Goal: Communication & Community: Participate in discussion

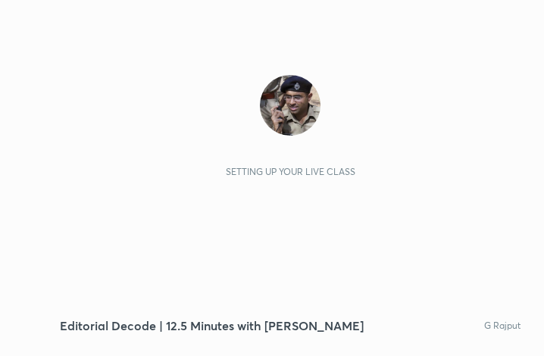
scroll to position [259, 483]
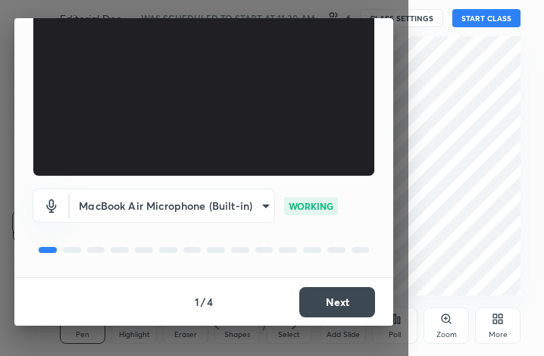
click at [333, 301] on button "Next" at bounding box center [337, 302] width 76 height 30
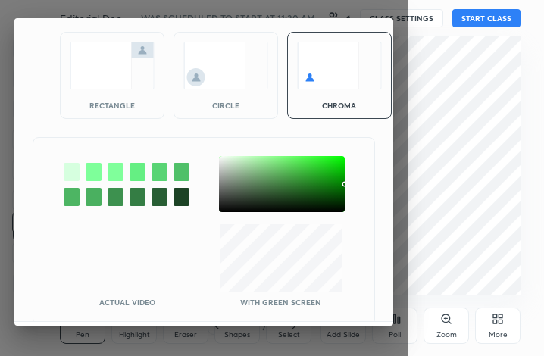
click at [118, 70] on img at bounding box center [112, 66] width 85 height 48
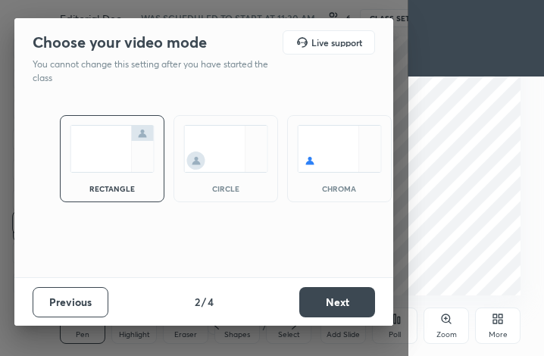
scroll to position [0, 0]
click at [341, 301] on button "Next" at bounding box center [337, 302] width 76 height 30
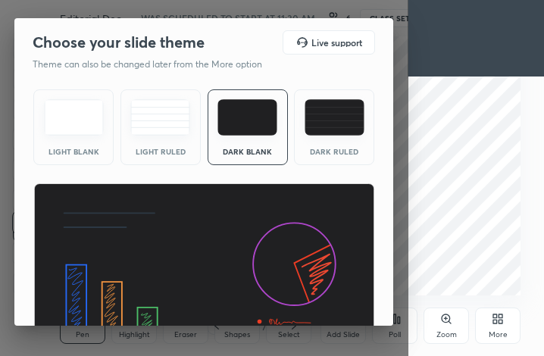
scroll to position [98, 0]
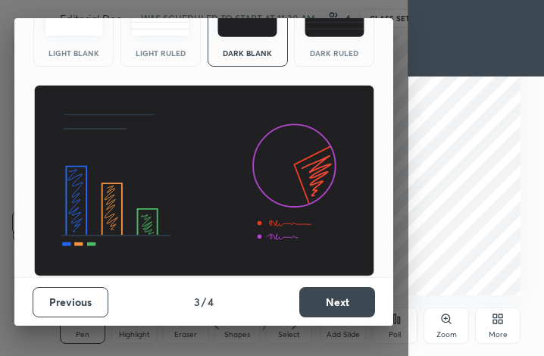
click at [334, 313] on button "Next" at bounding box center [337, 302] width 76 height 30
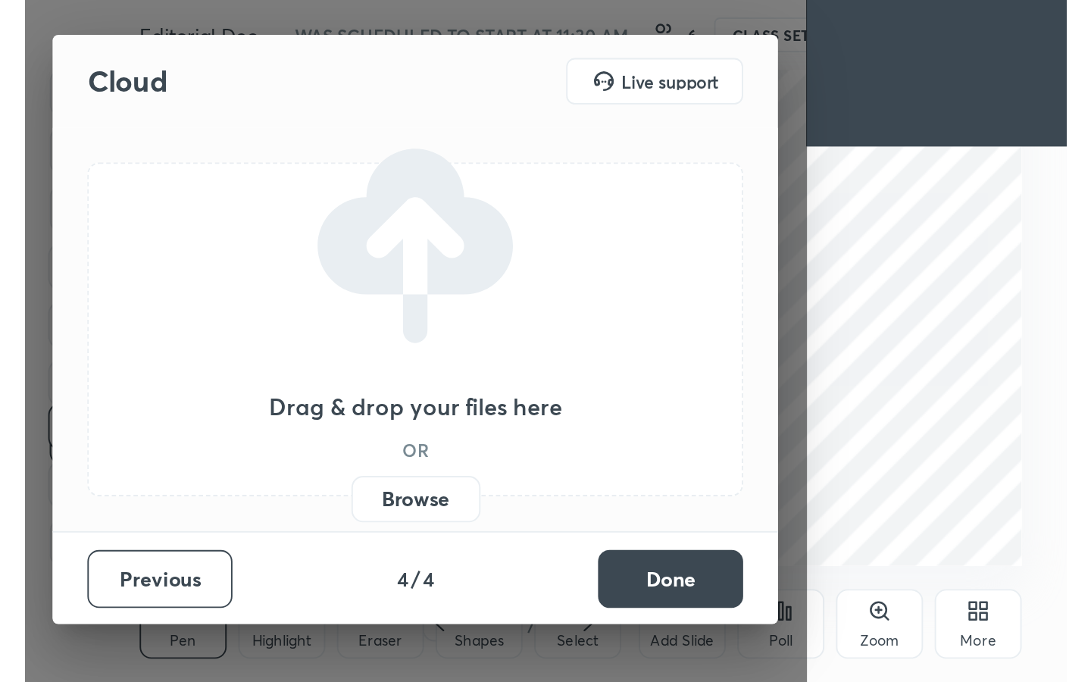
scroll to position [0, 0]
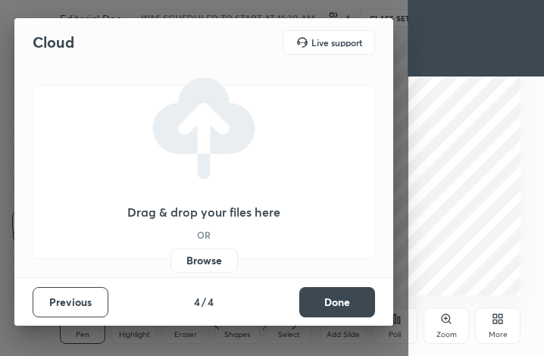
click at [201, 256] on label "Browse" at bounding box center [203, 260] width 67 height 24
click at [170, 256] on input "Browse" at bounding box center [170, 260] width 0 height 24
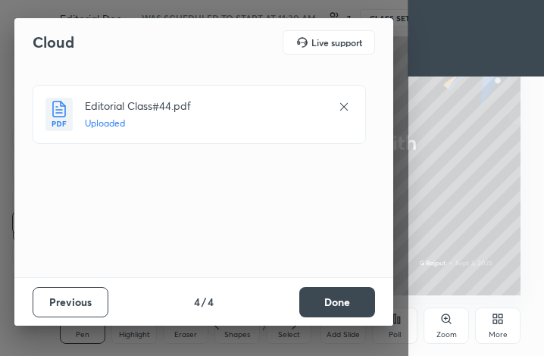
click at [354, 298] on button "Done" at bounding box center [337, 302] width 76 height 30
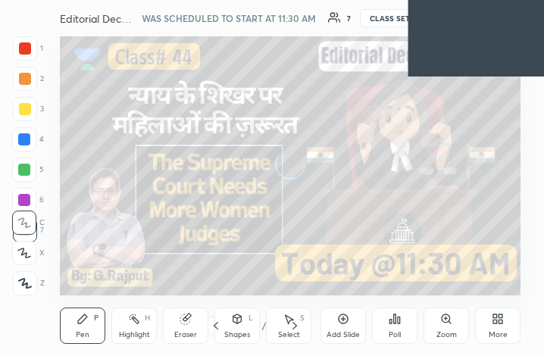
click at [490, 319] on div "More" at bounding box center [497, 326] width 45 height 36
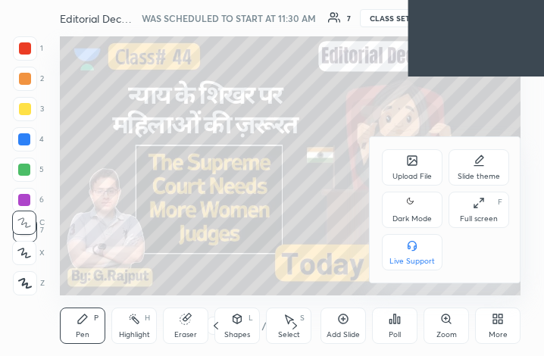
click at [475, 208] on icon at bounding box center [475, 206] width 3 height 3
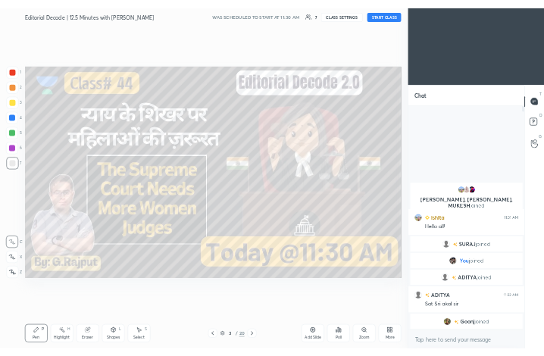
scroll to position [75167, 74994]
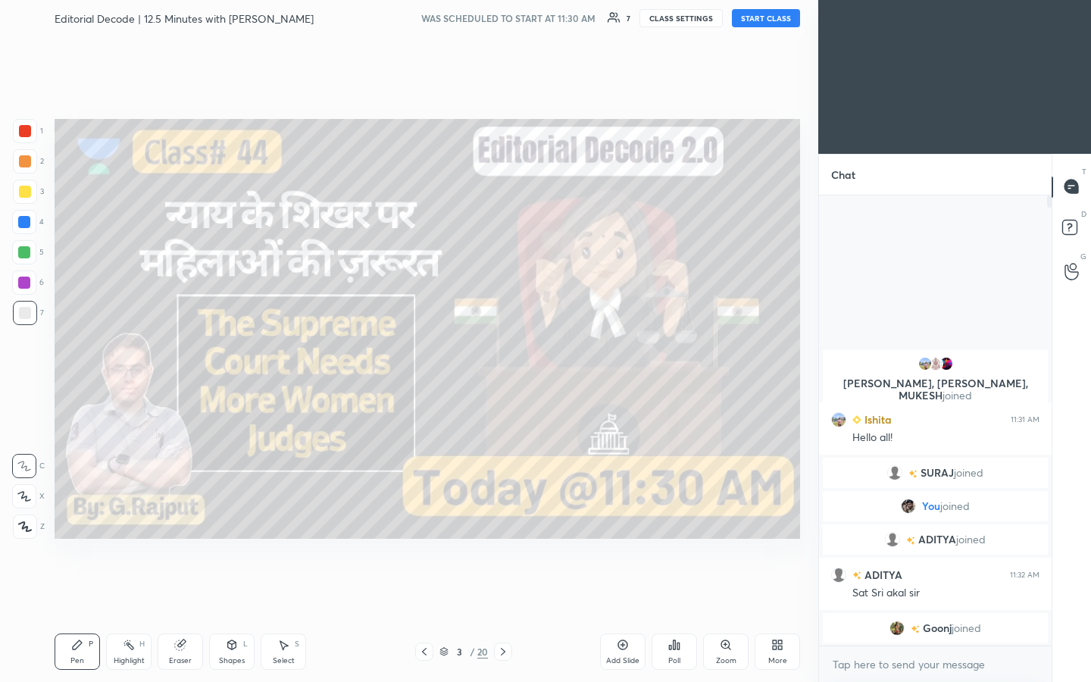
click at [543, 22] on button "START CLASS" at bounding box center [766, 18] width 68 height 18
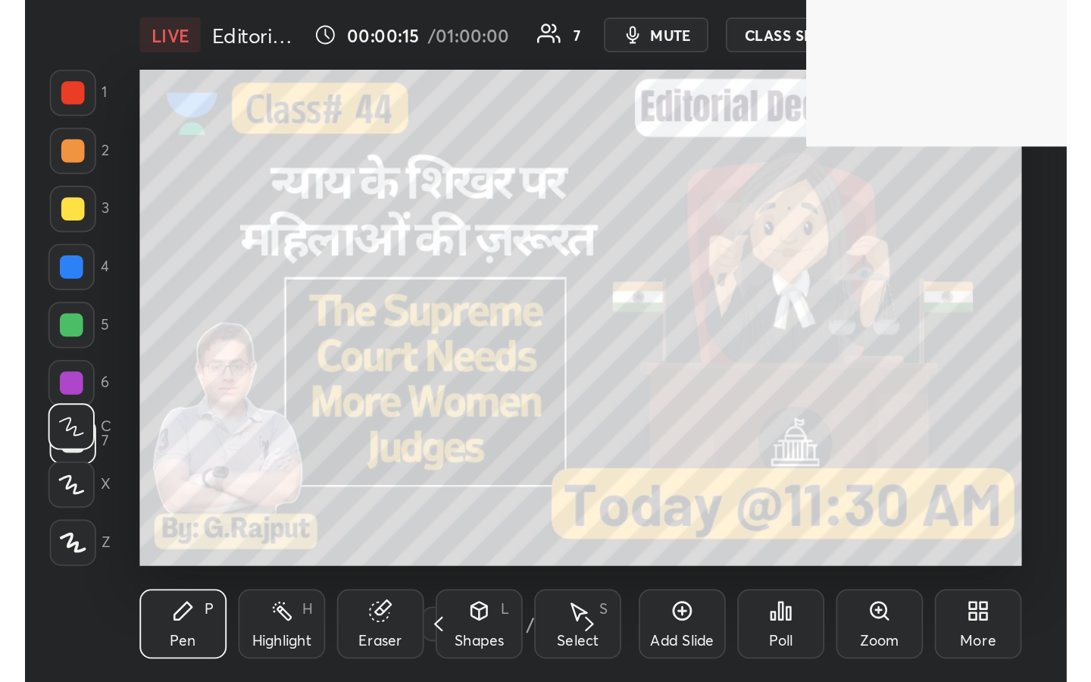
scroll to position [75492, 75268]
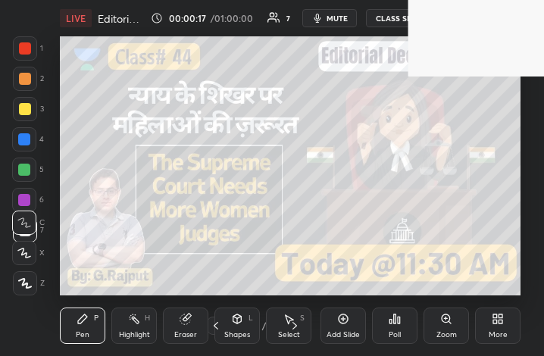
click at [505, 322] on div "More" at bounding box center [497, 326] width 45 height 36
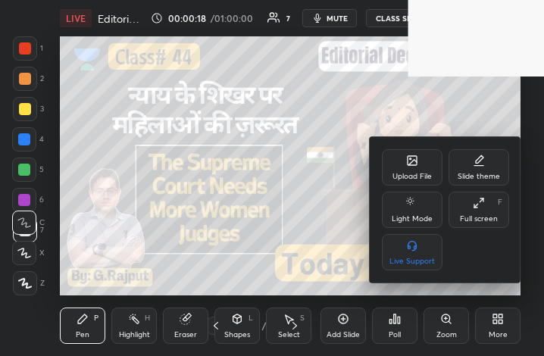
click at [482, 215] on div "Full screen" at bounding box center [479, 219] width 38 height 8
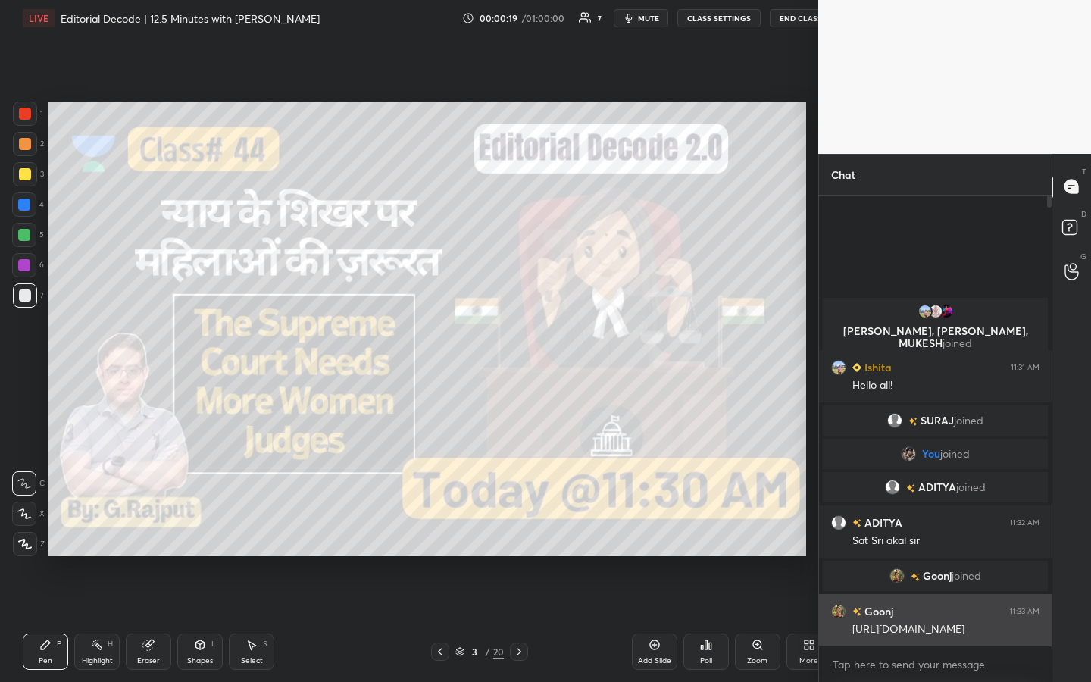
scroll to position [75167, 74994]
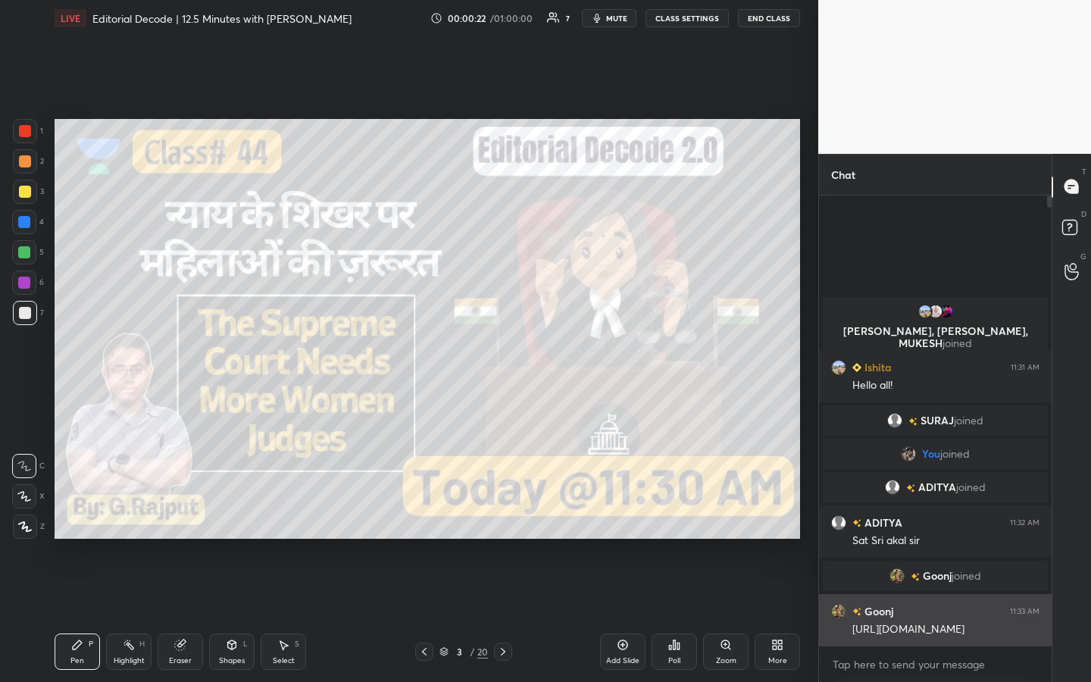
drag, startPoint x: 967, startPoint y: 626, endPoint x: 851, endPoint y: 633, distance: 116.1
click at [543, 355] on div "Goonj 11:33 AM [URL][DOMAIN_NAME]" at bounding box center [935, 620] width 233 height 52
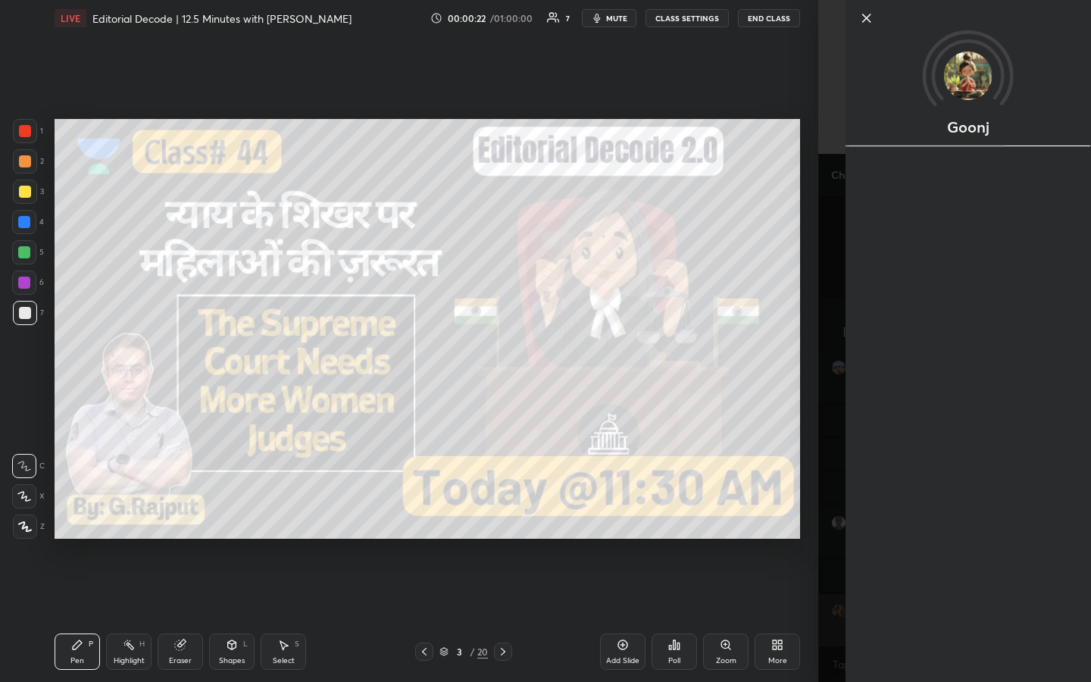
copy div "[URL][DOMAIN_NAME]"
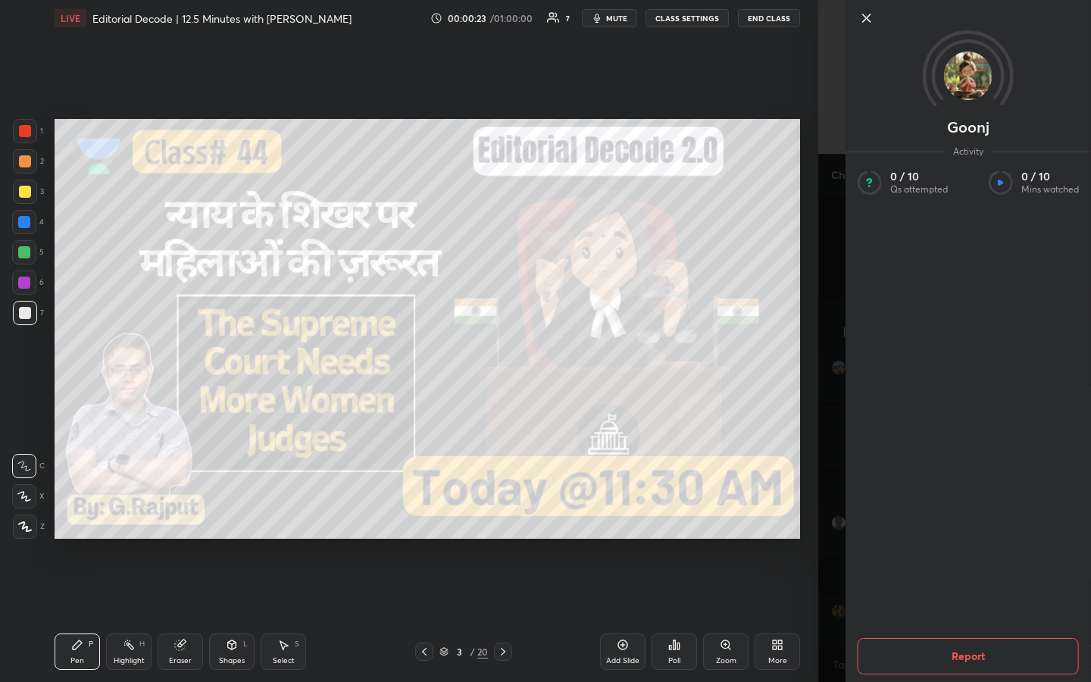
click at [543, 355] on div "1 2 3 4 5 6 7 C X Z C X Z E E Erase all H H LIVE Editorial Decode | 12.5 Minute…" at bounding box center [409, 341] width 818 height 682
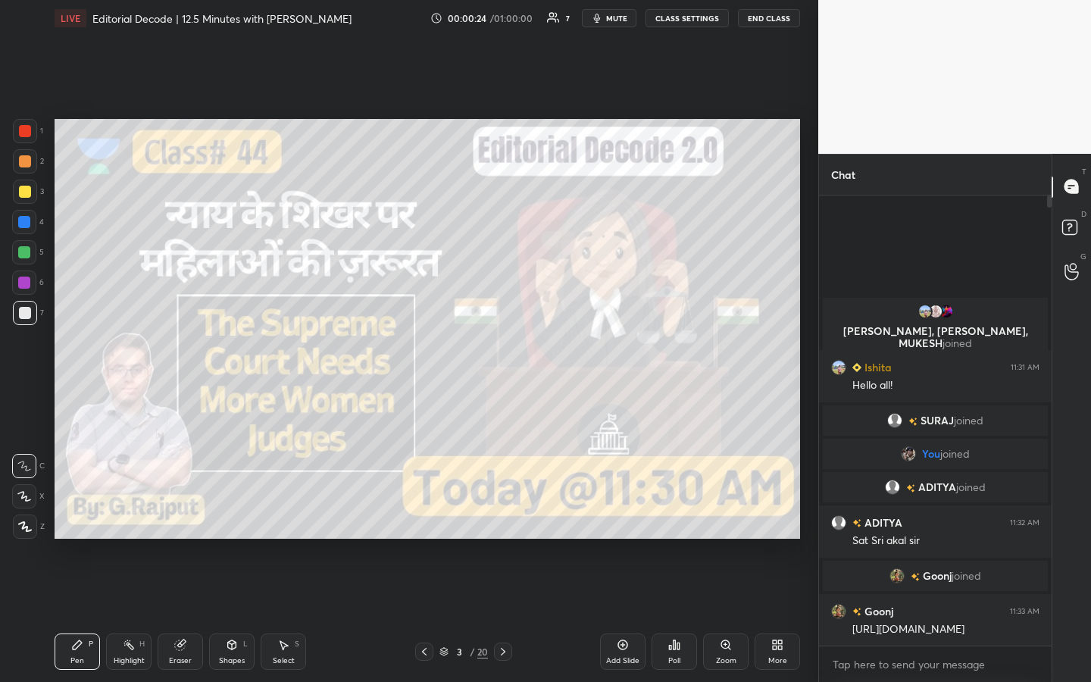
click at [543, 355] on body "1 2 3 4 5 6 7 C X Z C X Z E E Erase all H H LIVE Editorial Decode | 12.5 Minute…" at bounding box center [545, 341] width 1091 height 682
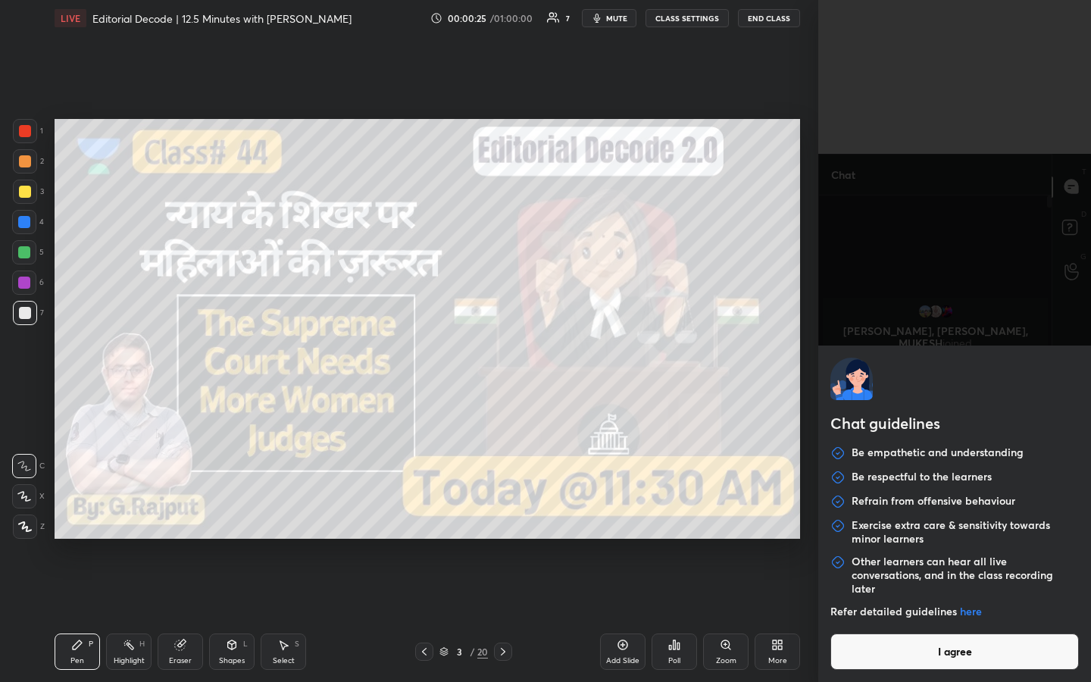
click at [543, 355] on div "Chat guidelines Be empathetic and understanding Be respectful to the learners R…" at bounding box center [954, 513] width 273 height 336
click at [543, 355] on button "I agree" at bounding box center [954, 651] width 248 height 36
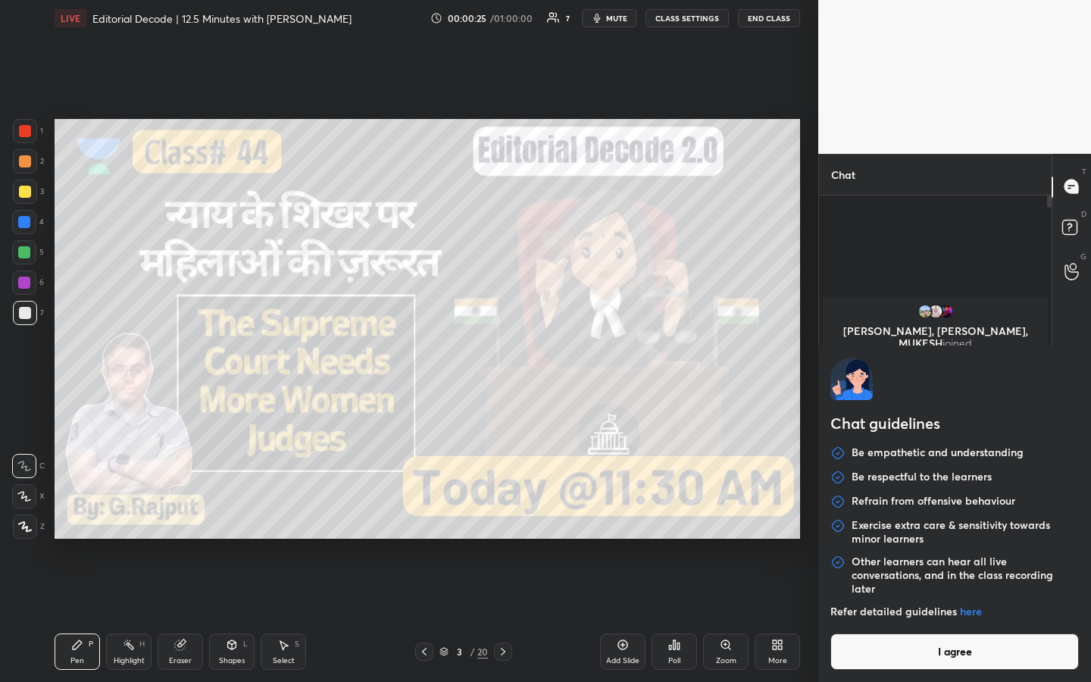
type textarea "x"
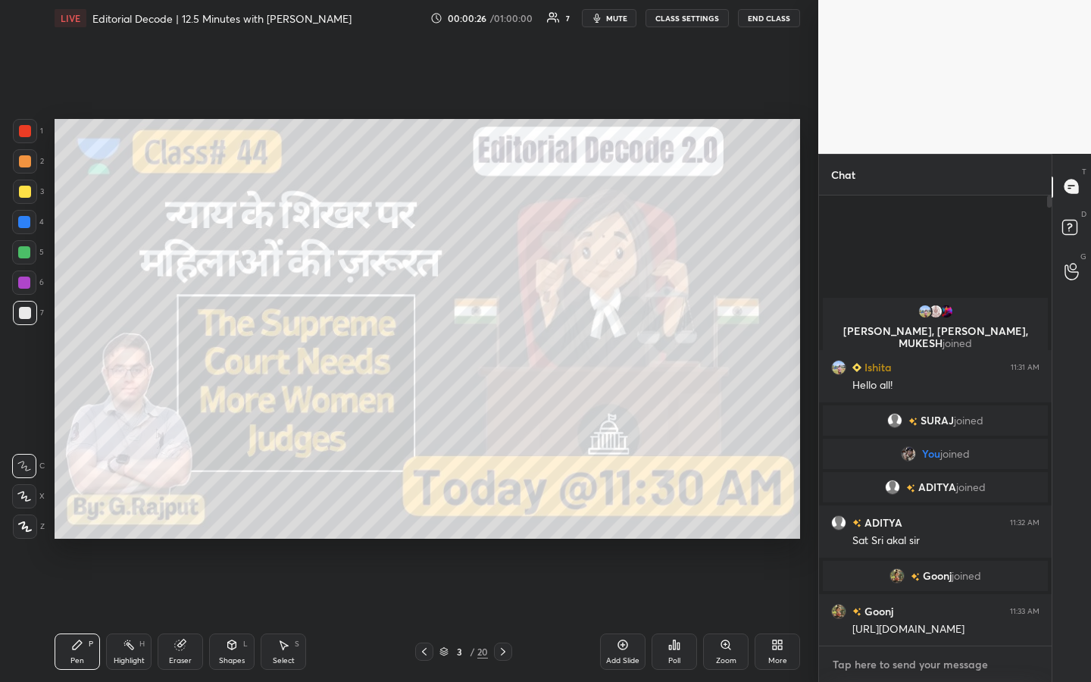
paste textarea "[URL][DOMAIN_NAME]"
type textarea "[URL][DOMAIN_NAME]"
type textarea "x"
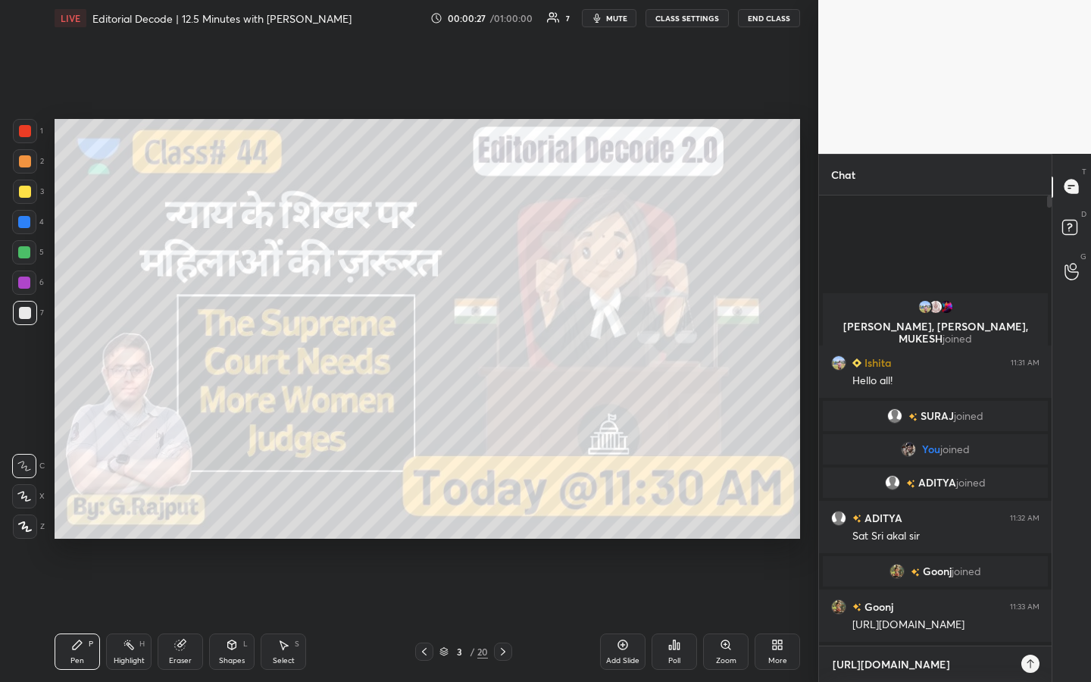
scroll to position [482, 228]
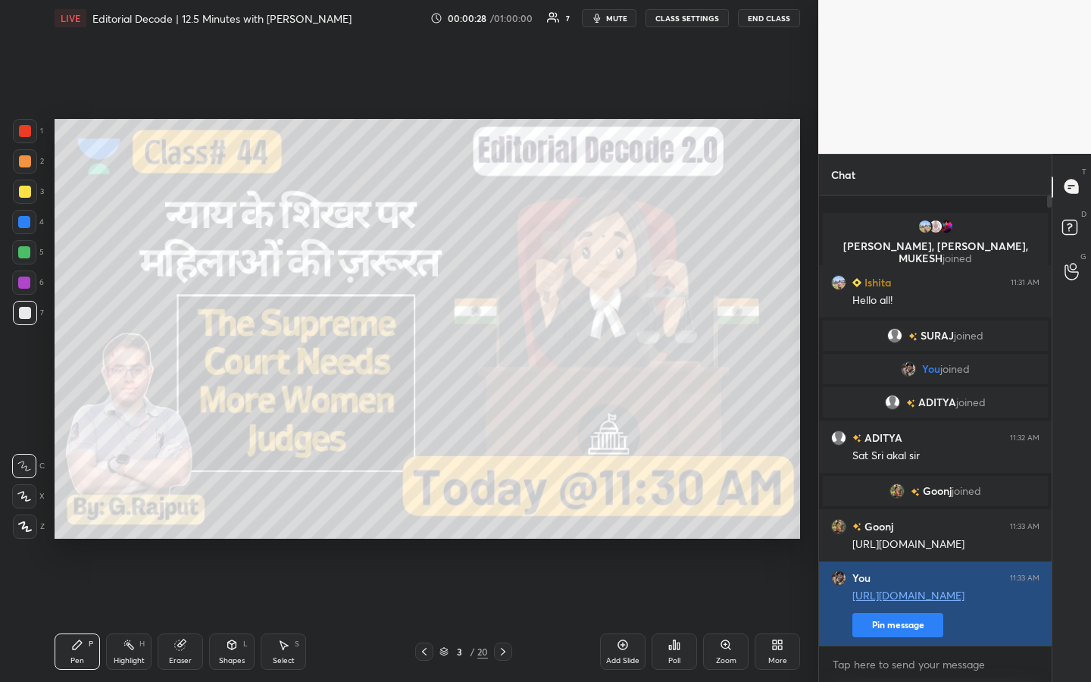
click at [543, 355] on button "Pin message" at bounding box center [897, 625] width 91 height 24
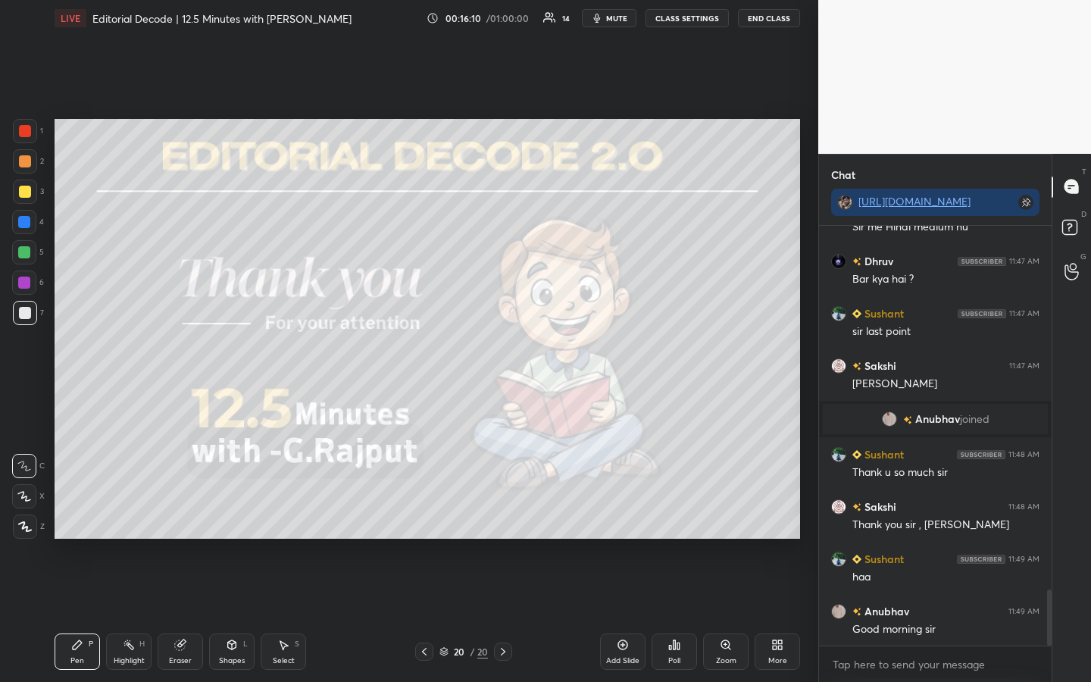
scroll to position [2748, 0]
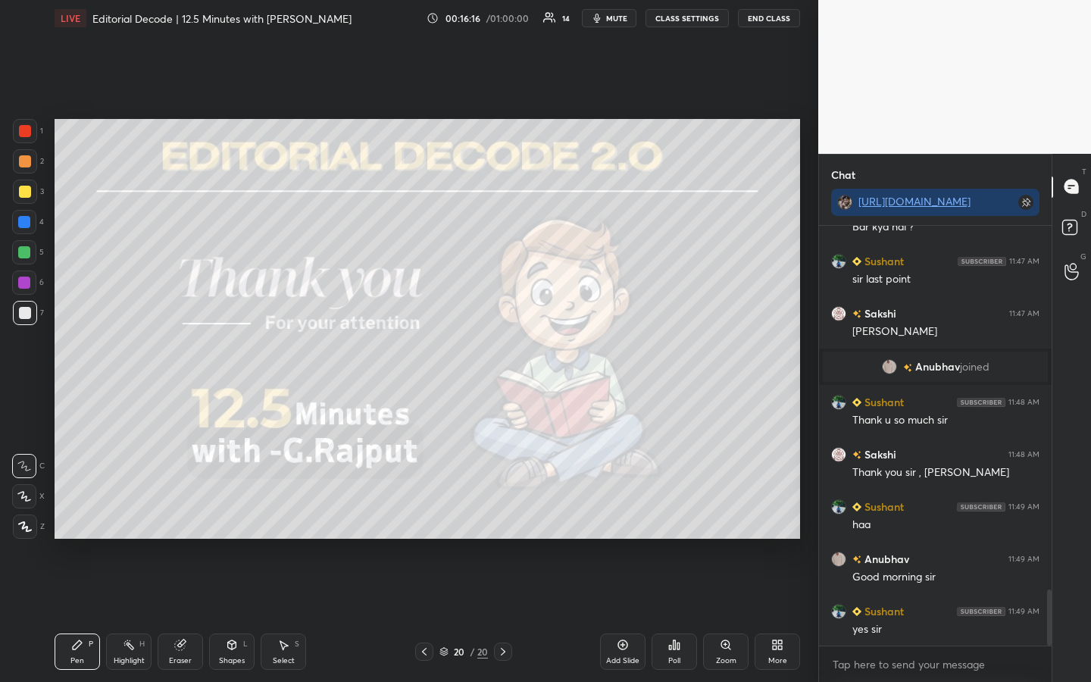
drag, startPoint x: 768, startPoint y: 17, endPoint x: 768, endPoint y: 608, distance: 591.6
click at [543, 17] on button "End Class" at bounding box center [769, 18] width 62 height 18
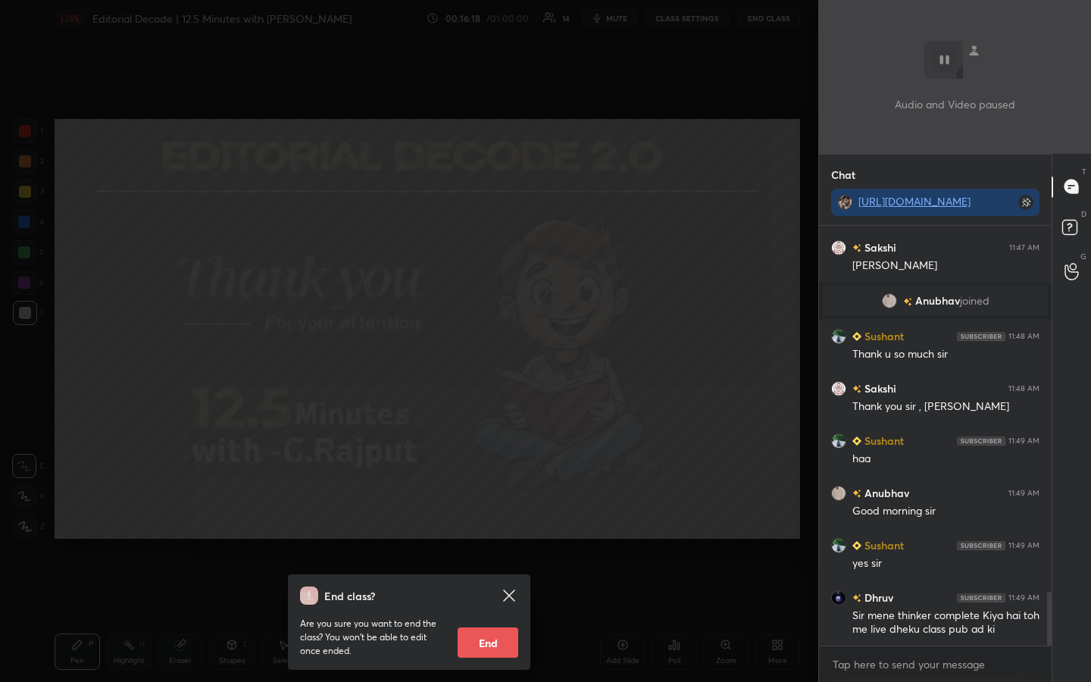
scroll to position [2866, 0]
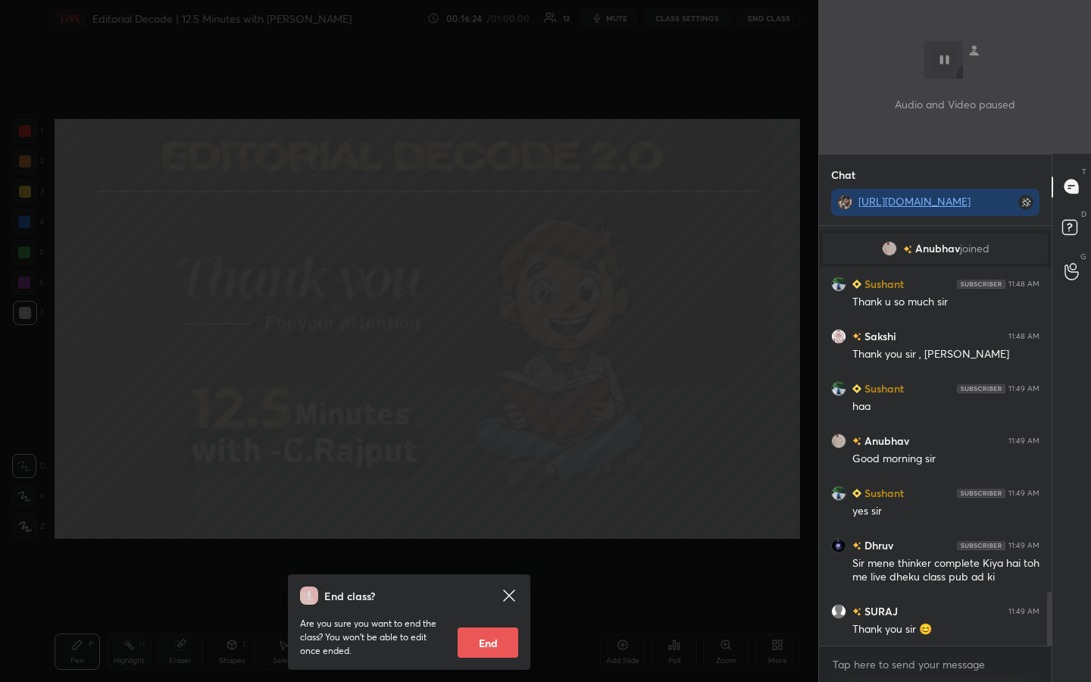
drag, startPoint x: 494, startPoint y: 639, endPoint x: 575, endPoint y: 497, distance: 163.9
click at [543, 355] on div "End class? Are you sure you want to end the class? You won’t be able to edit on…" at bounding box center [409, 341] width 818 height 682
click at [543, 355] on textarea at bounding box center [935, 664] width 208 height 24
type textarea "x"
type textarea "y"
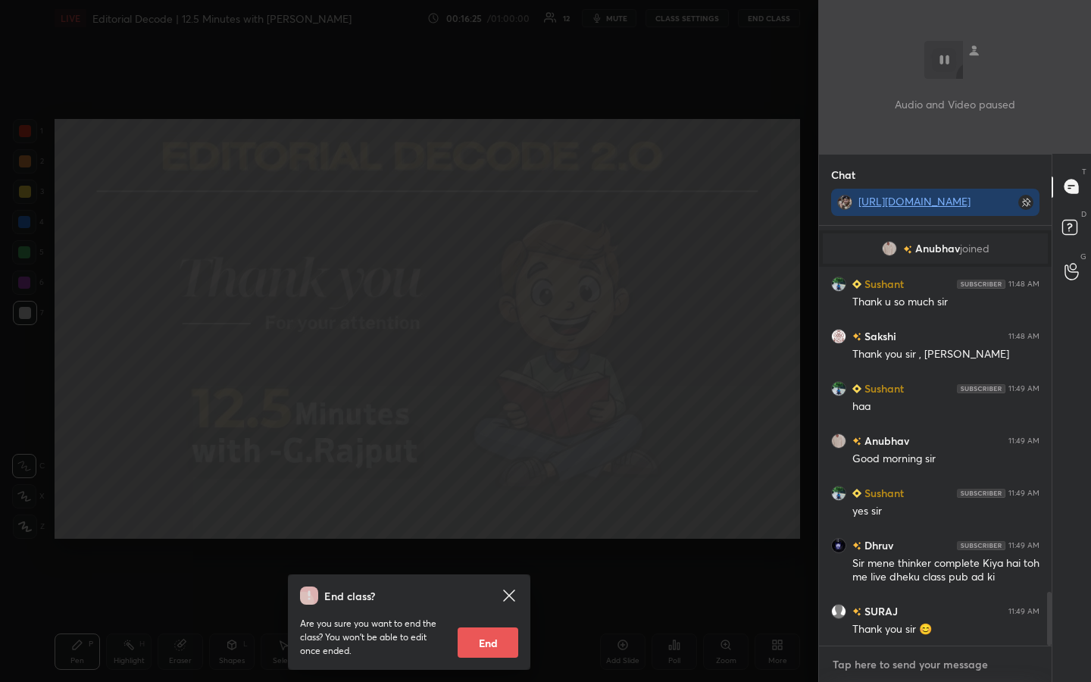
type textarea "x"
type textarea "ye"
type textarea "x"
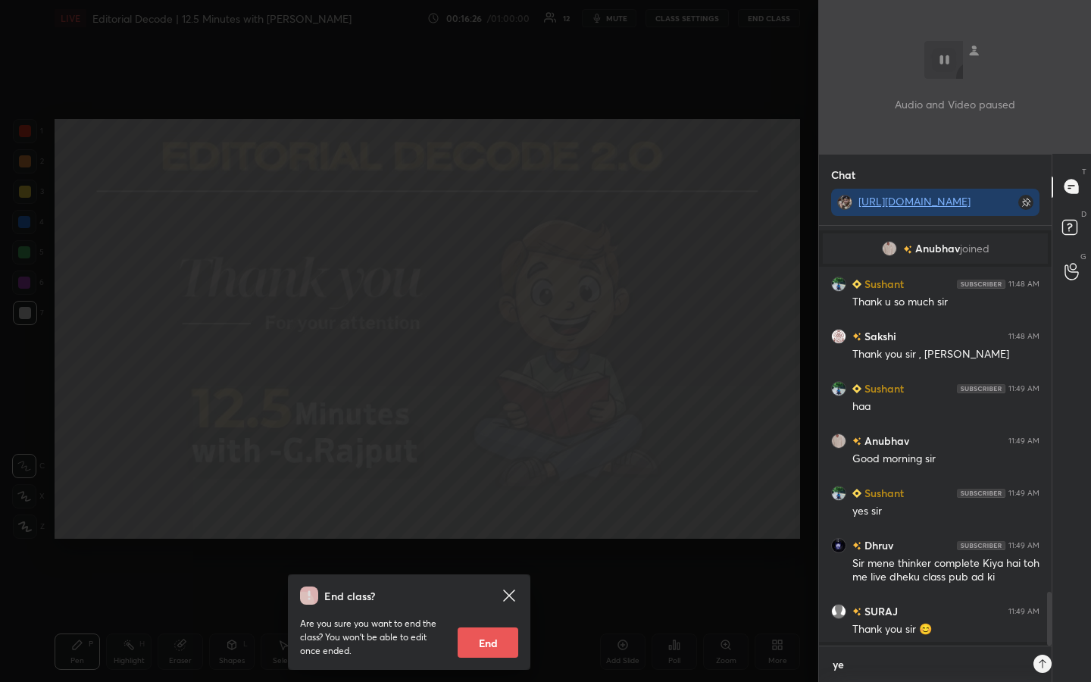
type textarea "yes"
type textarea "x"
type textarea "yes"
type textarea "x"
type textarea "yes @"
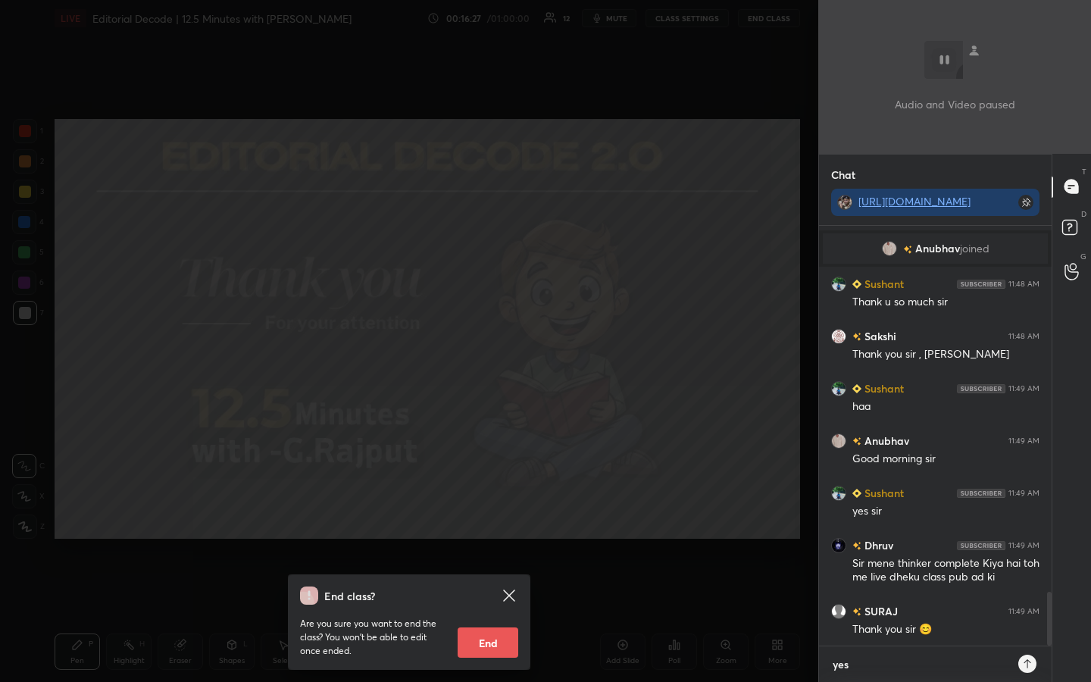
type textarea "x"
type textarea "yes @"
type textarea "x"
type textarea "yes @ d"
type textarea "x"
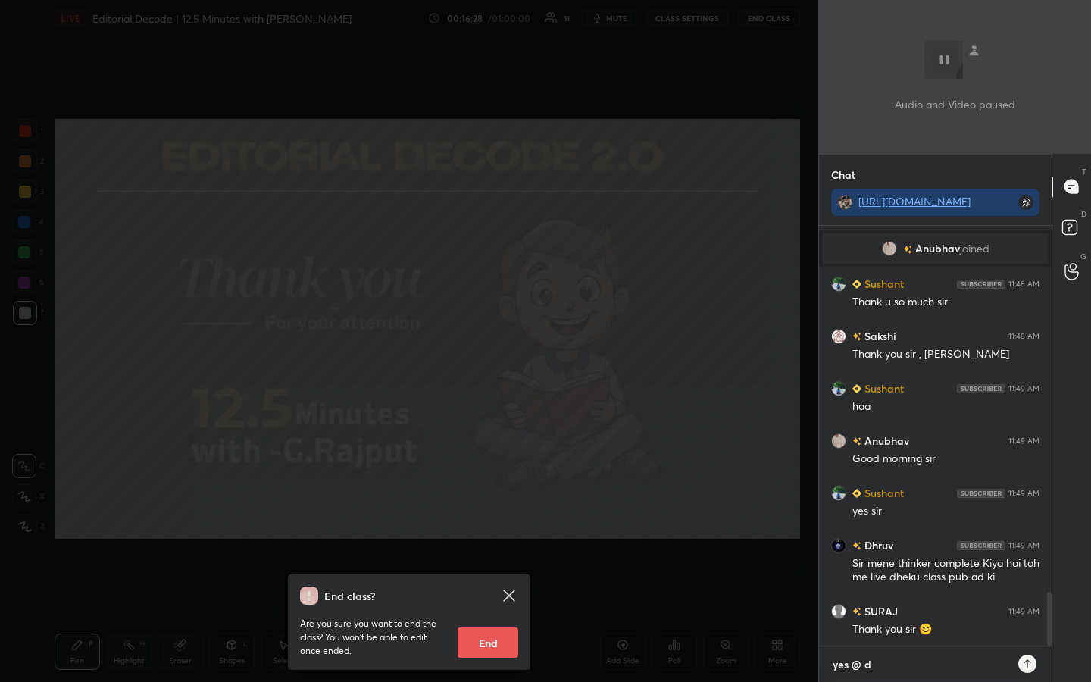
type textarea "yes @ dh"
type textarea "x"
type textarea "yes @ dhr"
type textarea "x"
type textarea "yes @ dhru"
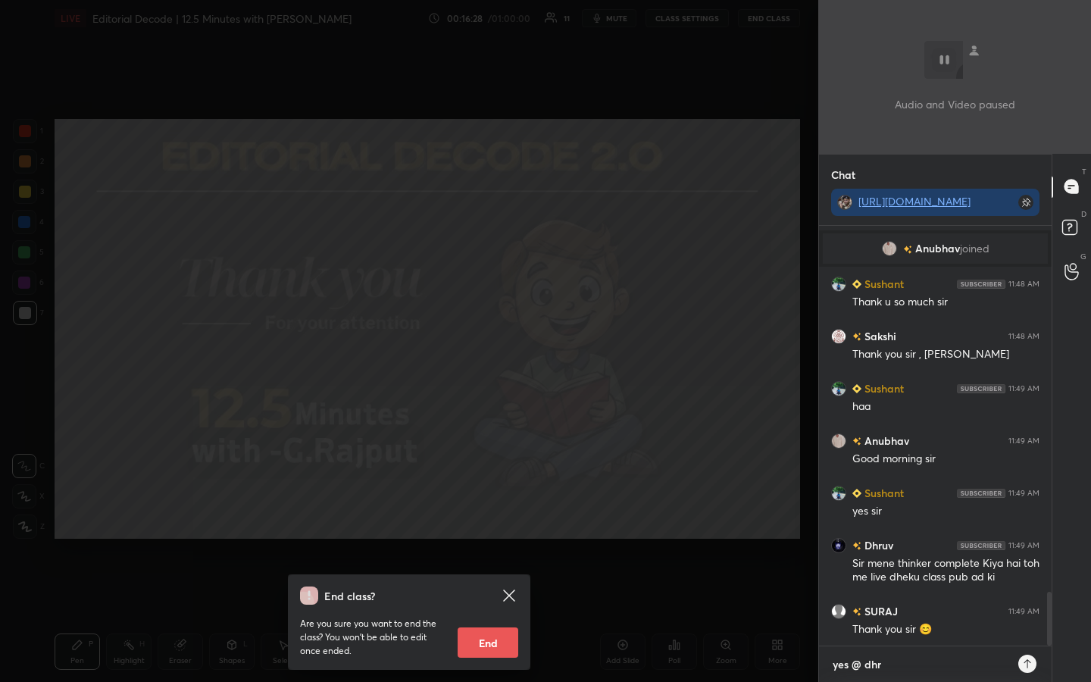
type textarea "x"
type textarea "yes @ [PERSON_NAME]"
type textarea "x"
type textarea "yes @ [PERSON_NAME]"
type textarea "x"
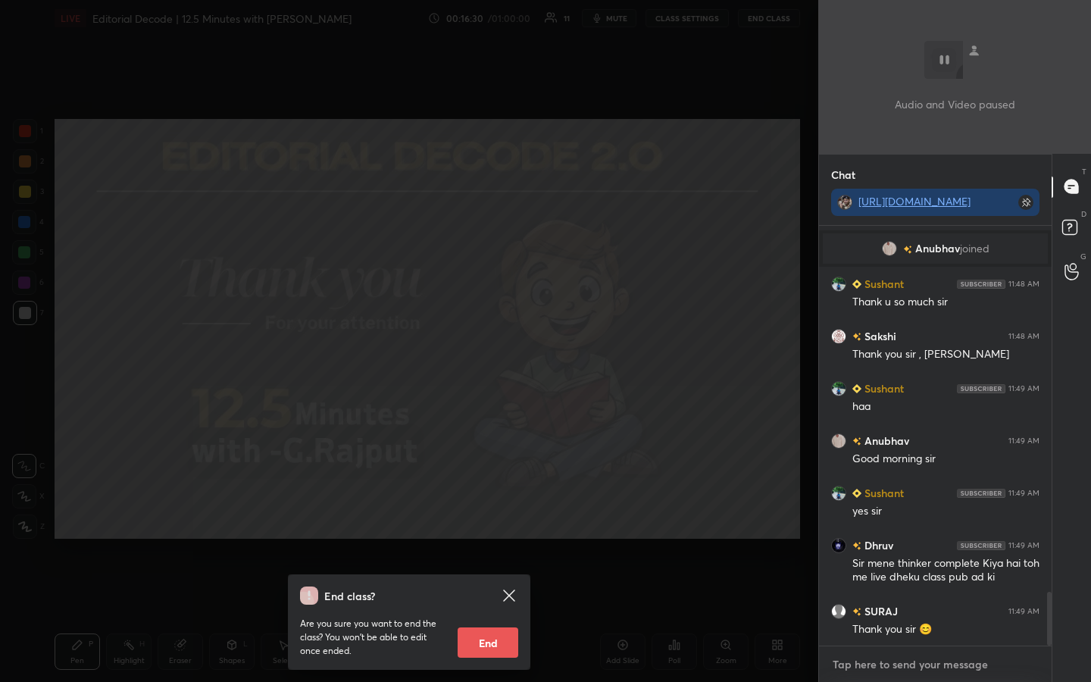
scroll to position [2951, 0]
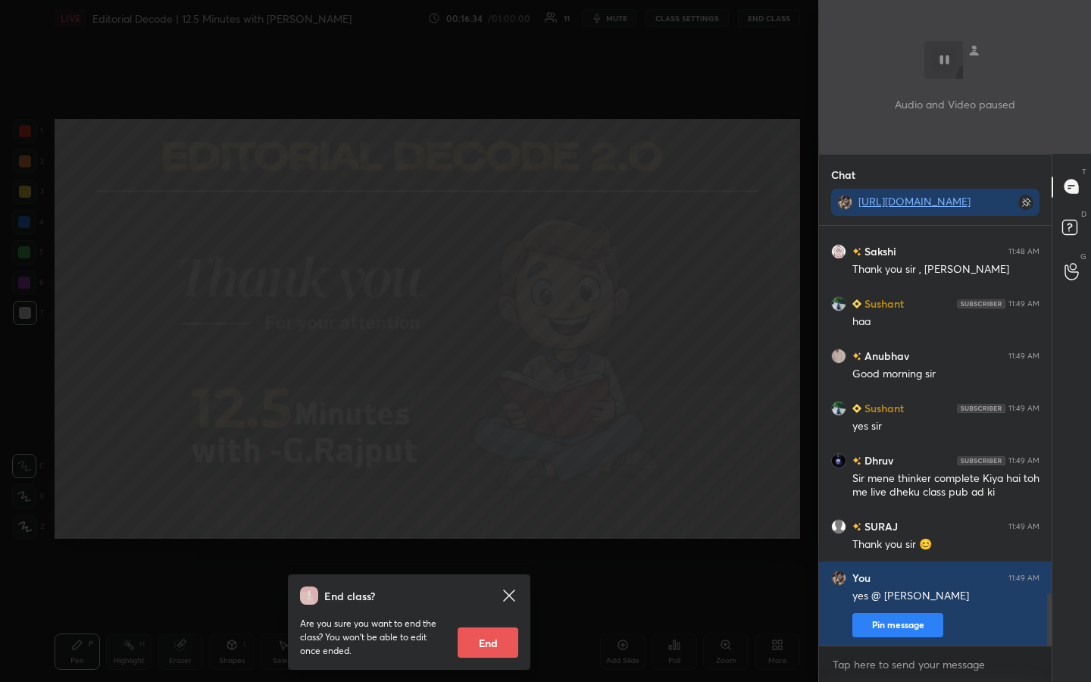
click at [482, 355] on button "End" at bounding box center [488, 642] width 61 height 30
type textarea "x"
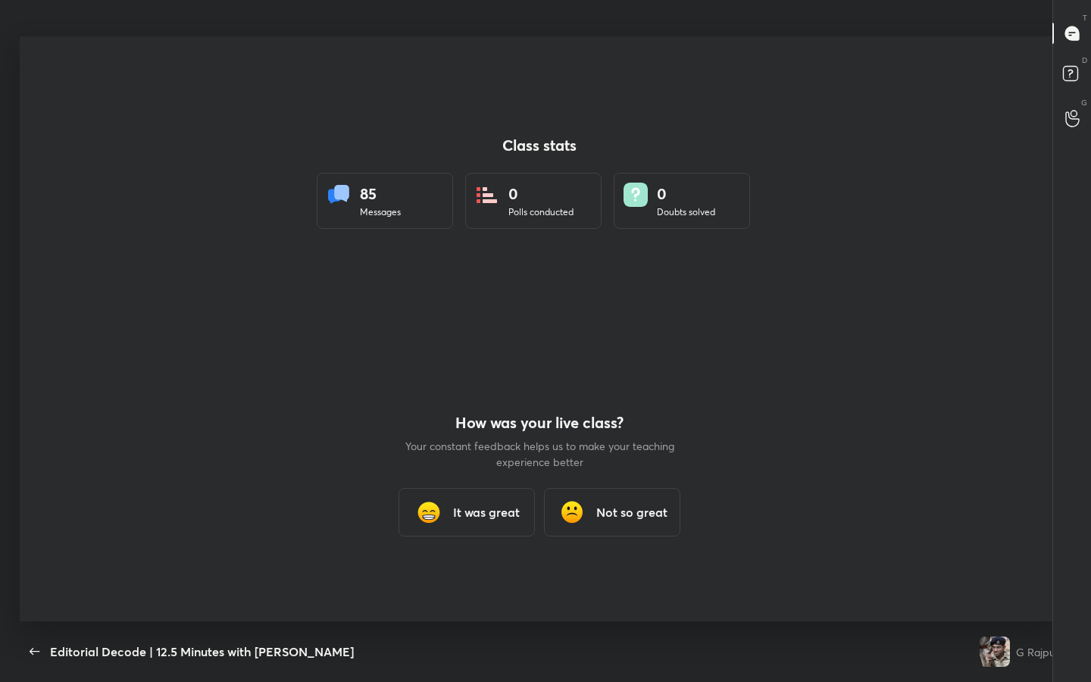
scroll to position [585, 1079]
click at [505, 355] on div "It was great" at bounding box center [466, 512] width 136 height 48
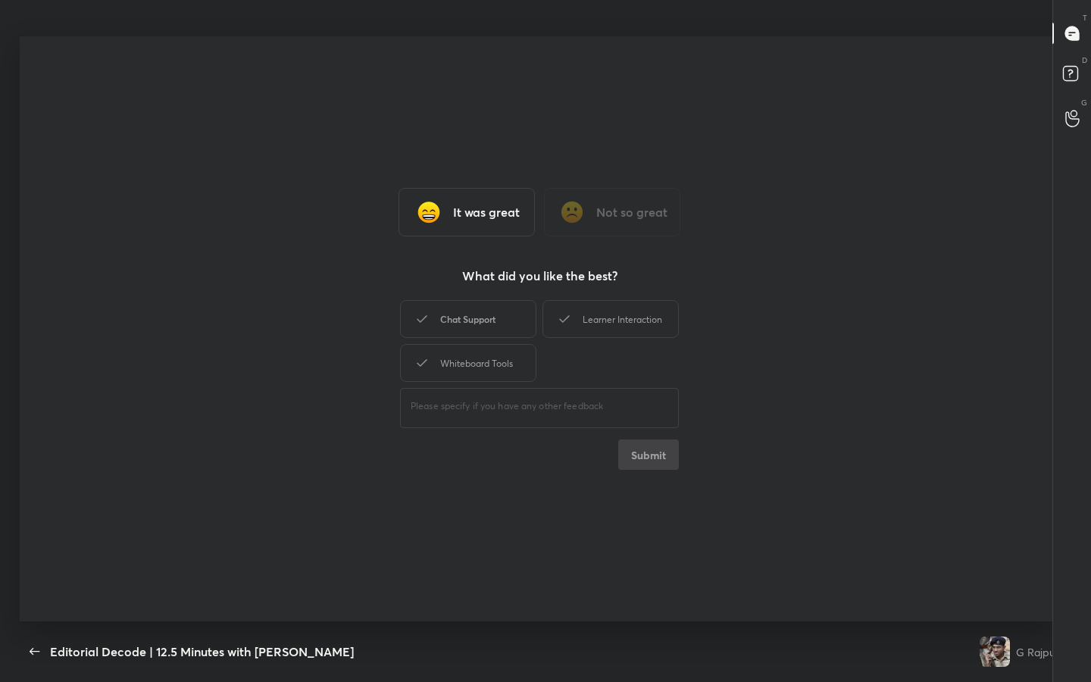
click at [497, 320] on div "Chat Support" at bounding box center [468, 319] width 136 height 38
click at [543, 316] on div "Learner Interaction" at bounding box center [610, 319] width 136 height 38
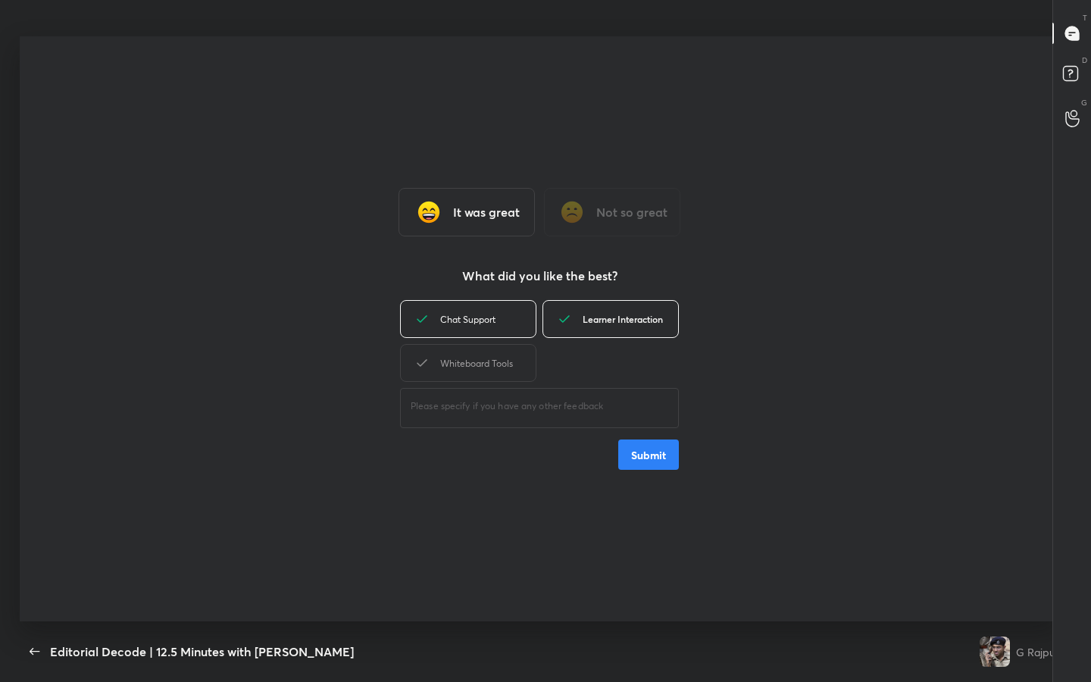
click at [543, 316] on div "Learner Interaction" at bounding box center [610, 319] width 136 height 38
click at [512, 355] on div "Whiteboard Tools" at bounding box center [468, 363] width 136 height 38
click at [543, 355] on button "Submit" at bounding box center [648, 454] width 61 height 30
